Goal: Task Accomplishment & Management: Manage account settings

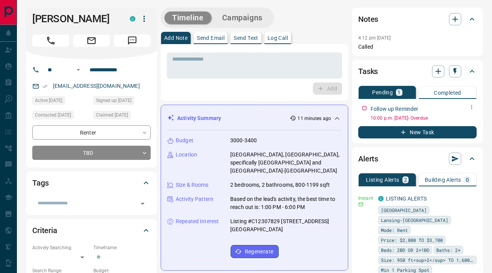
click at [473, 106] on icon "button" at bounding box center [471, 107] width 6 height 6
click at [465, 122] on li "Edit" at bounding box center [459, 122] width 34 height 12
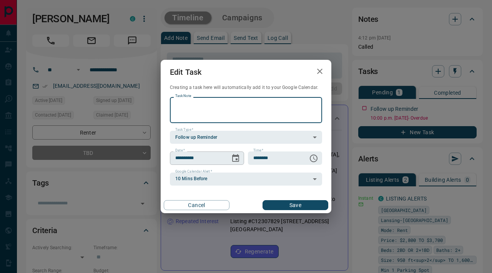
click at [234, 158] on icon "Choose date, selected date is Jun 28, 2025" at bounding box center [235, 158] width 9 height 9
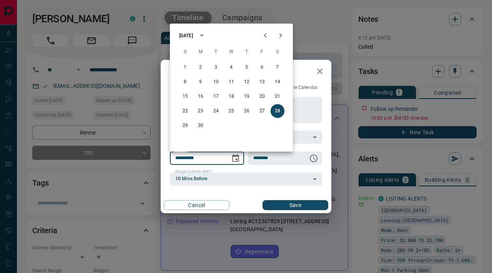
click at [285, 33] on icon "Next month" at bounding box center [280, 35] width 9 height 9
click at [184, 137] on button "31" at bounding box center [185, 141] width 14 height 14
type input "**********"
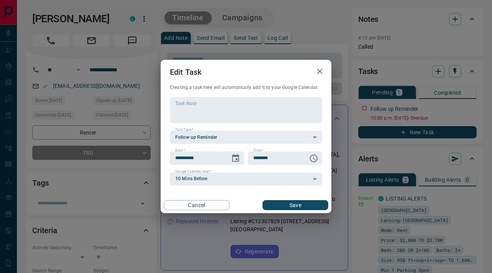
click at [280, 204] on button "Save" at bounding box center [295, 206] width 66 height 10
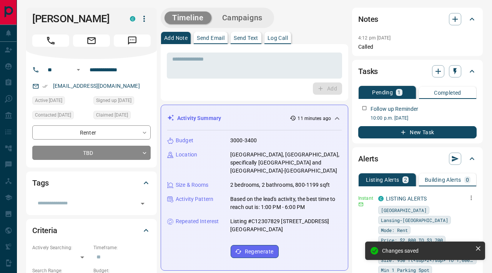
click at [468, 198] on icon "button" at bounding box center [470, 198] width 7 height 7
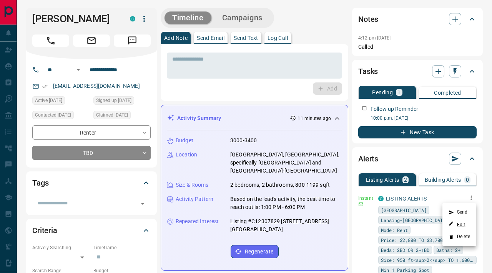
click at [463, 227] on link "Edit" at bounding box center [456, 224] width 17 height 7
click at [462, 227] on link "Edit" at bounding box center [456, 224] width 17 height 7
click at [462, 239] on li "Delete" at bounding box center [459, 237] width 34 height 12
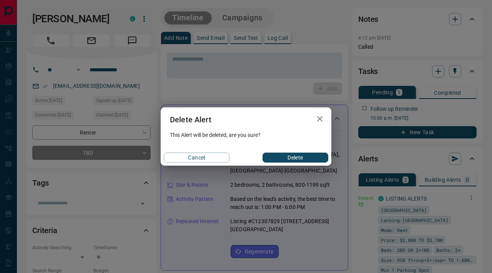
click at [312, 159] on button "Delete" at bounding box center [295, 158] width 66 height 10
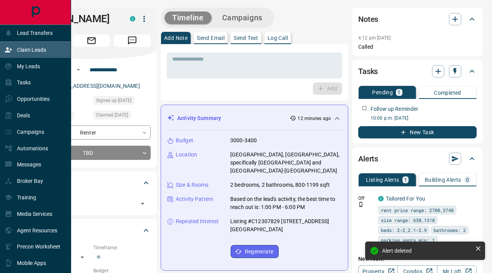
click at [22, 46] on div "Claim Leads" at bounding box center [25, 50] width 41 height 13
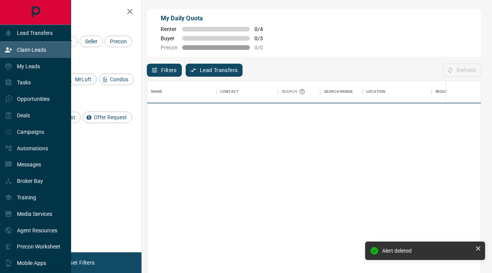
scroll to position [206, 333]
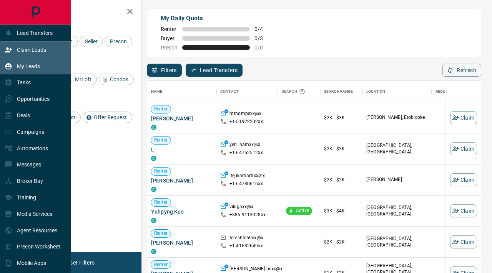
click at [55, 70] on div "My Leads" at bounding box center [35, 66] width 71 height 17
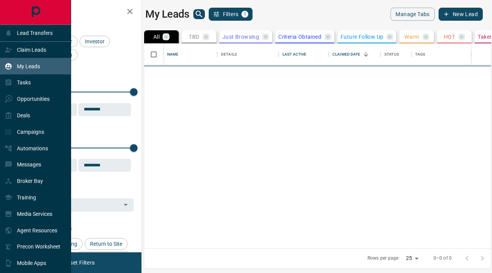
scroll to position [205, 346]
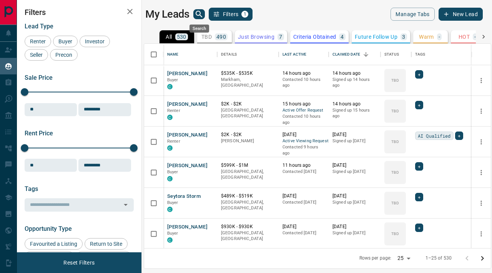
click at [197, 12] on icon "search button" at bounding box center [198, 14] width 9 height 9
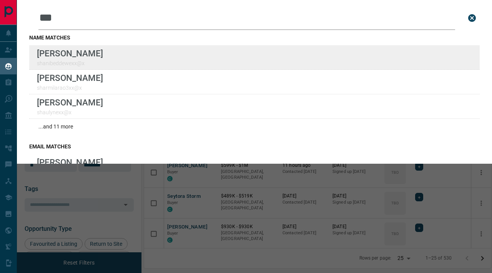
click at [0, 0] on div "Lead Transfers Claim Leads My Leads Tasks Opportunities Deals Campaigns Automat…" at bounding box center [246, 132] width 492 height 264
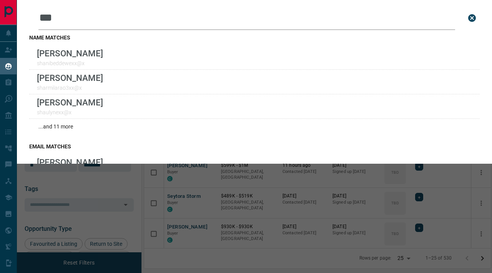
click at [219, 16] on input "***" at bounding box center [246, 18] width 416 height 24
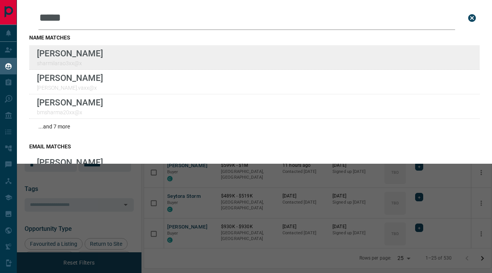
type input "*****"
click at [0, 0] on div "Lead Transfers Claim Leads My Leads Tasks Opportunities Deals Campaigns Automat…" at bounding box center [246, 132] width 492 height 264
